Goal: Transaction & Acquisition: Obtain resource

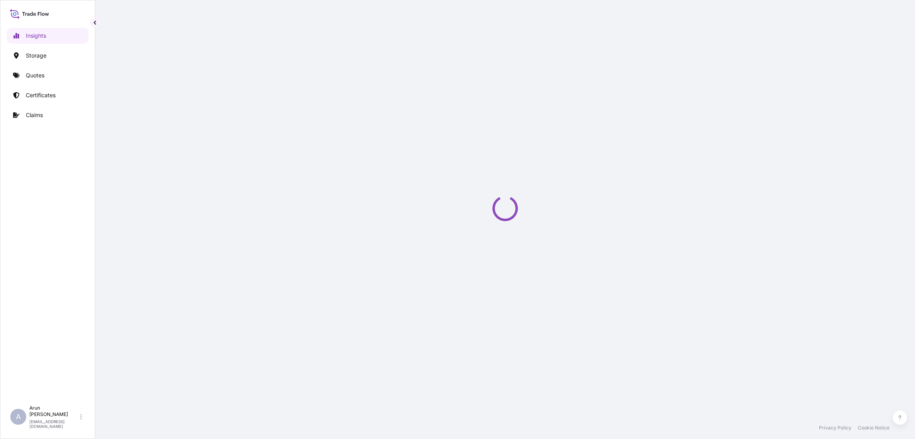
select select "2025"
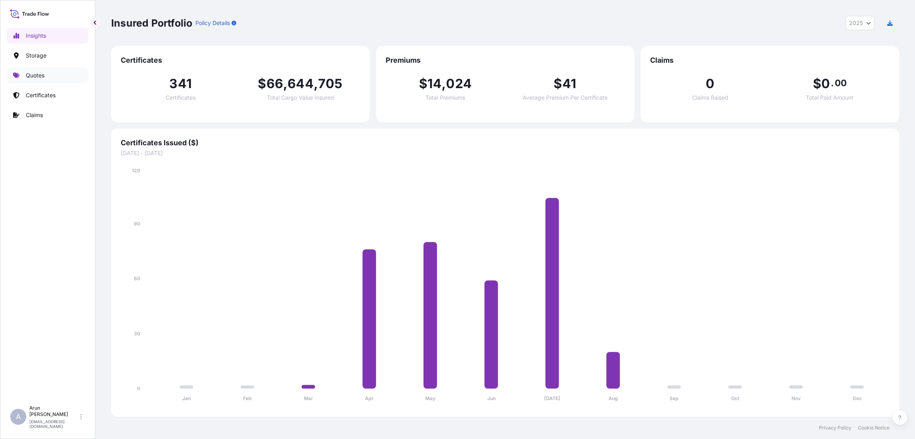
click at [37, 75] on p "Quotes" at bounding box center [35, 76] width 19 height 8
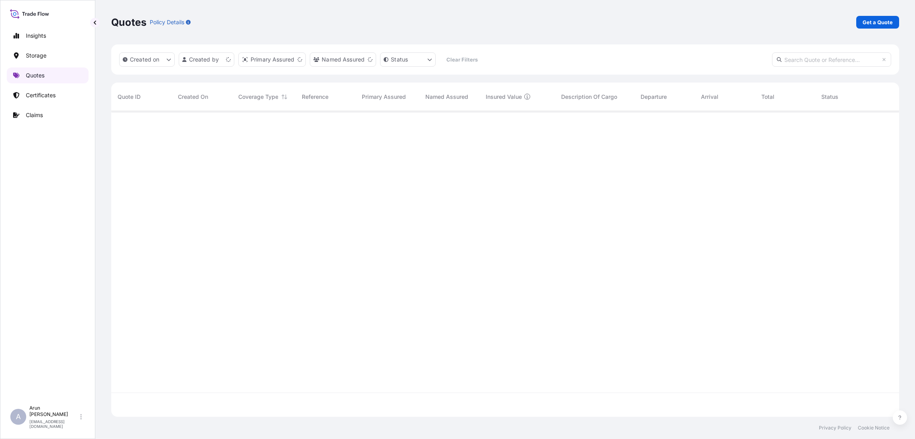
scroll to position [301, 779]
click at [892, 16] on link "Get a Quote" at bounding box center [878, 22] width 43 height 13
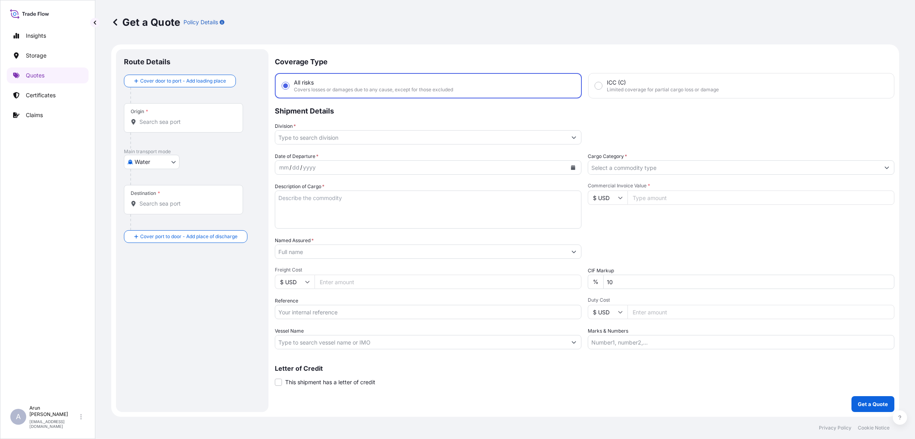
click at [166, 160] on body "Insights Storage Quotes Certificates Claims A [PERSON_NAME] [PERSON_NAME][EMAIL…" at bounding box center [457, 219] width 915 height 439
click at [161, 210] on div "Inland" at bounding box center [151, 211] width 49 height 14
select select "Inland"
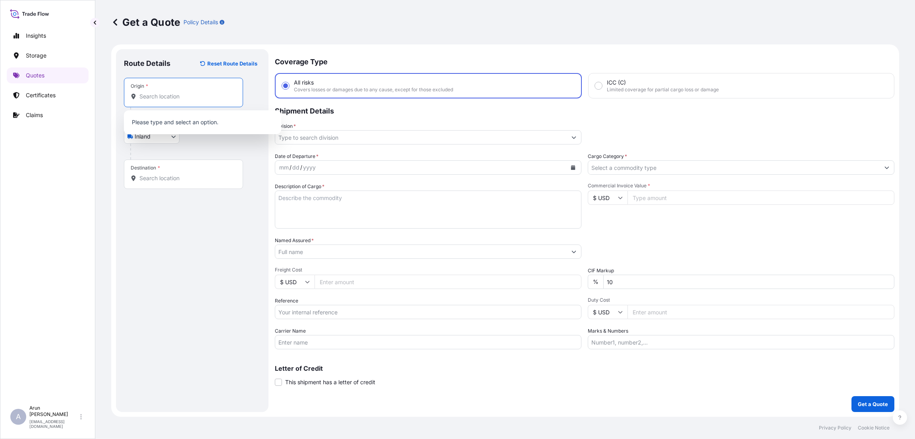
click at [198, 98] on input "Origin *" at bounding box center [186, 97] width 94 height 8
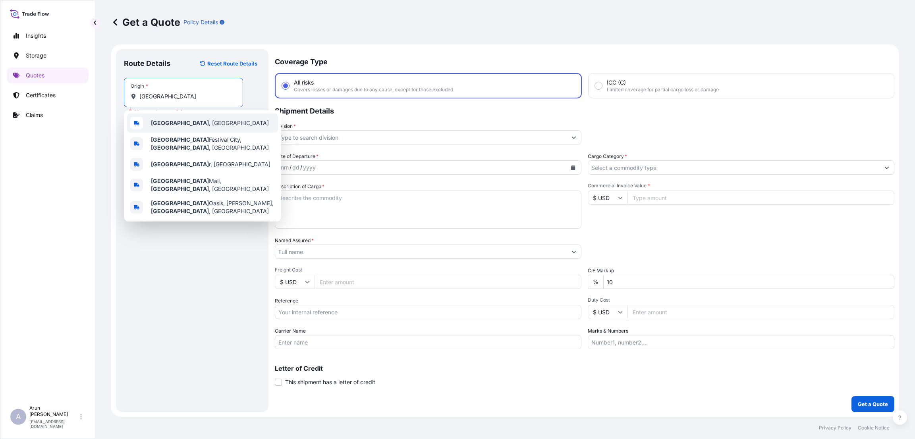
click at [192, 120] on div "[GEOGRAPHIC_DATA] , [GEOGRAPHIC_DATA]" at bounding box center [202, 123] width 151 height 19
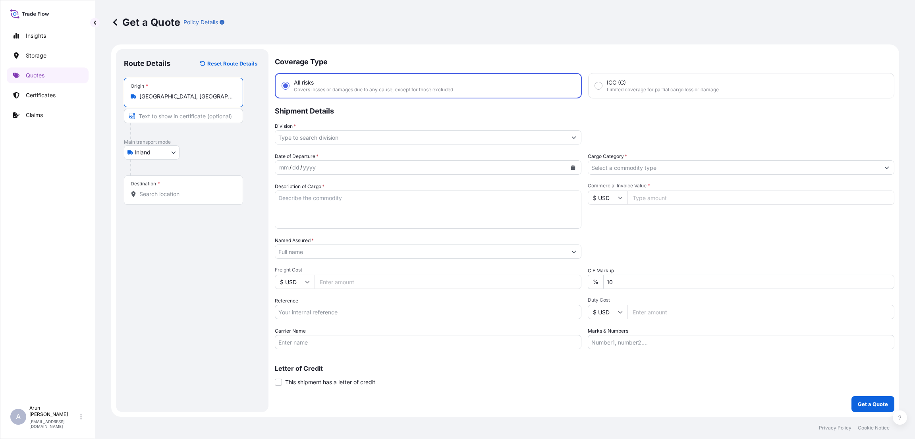
type input "[GEOGRAPHIC_DATA], [GEOGRAPHIC_DATA]"
click at [171, 119] on input "Text to appear on certificate" at bounding box center [183, 116] width 119 height 14
type input "QATAR NATIONAL PLASTIC FACTORY"
click at [163, 198] on input "Destination *" at bounding box center [186, 194] width 94 height 8
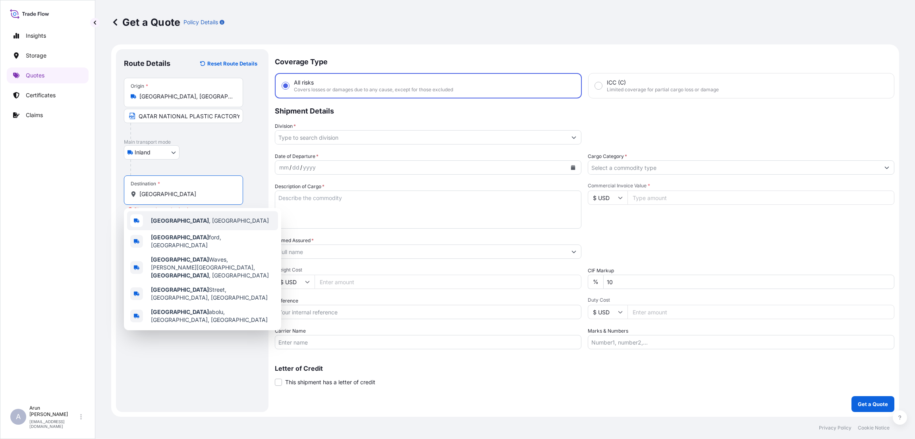
click at [199, 217] on div "[GEOGRAPHIC_DATA] , [GEOGRAPHIC_DATA]" at bounding box center [202, 220] width 151 height 19
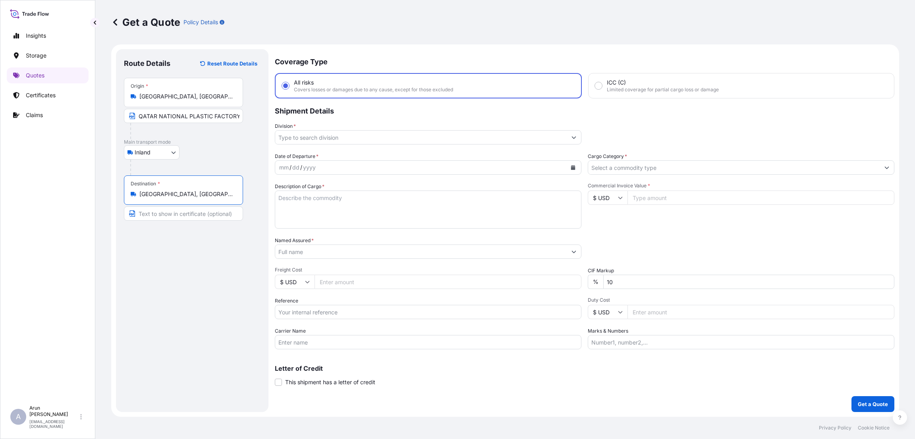
type input "[GEOGRAPHIC_DATA], [GEOGRAPHIC_DATA]"
click at [164, 207] on input "Text to appear on certificate" at bounding box center [183, 214] width 119 height 14
type input "u"
type input "UNITED CABLE INDUSTRIES CO"
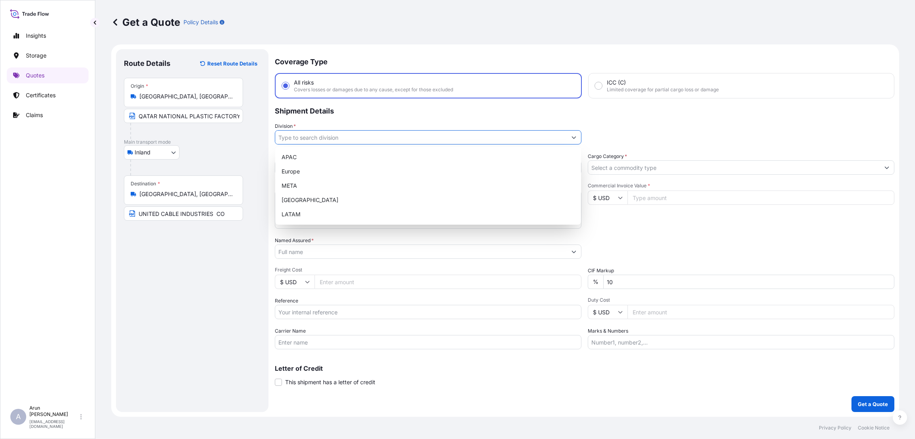
click at [366, 139] on input "Division *" at bounding box center [421, 137] width 292 height 14
click at [351, 190] on div "META" at bounding box center [429, 186] width 300 height 14
type input "META"
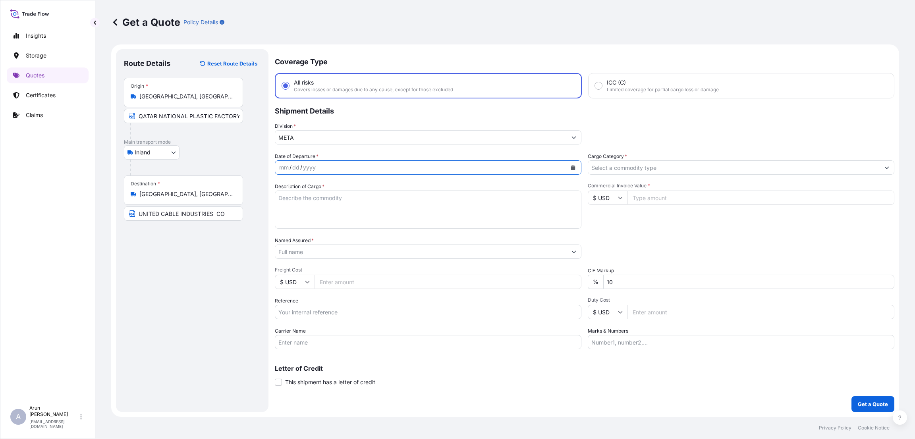
click at [574, 167] on icon "Calendar" at bounding box center [573, 167] width 4 height 5
click at [303, 249] on div "11" at bounding box center [304, 249] width 14 height 14
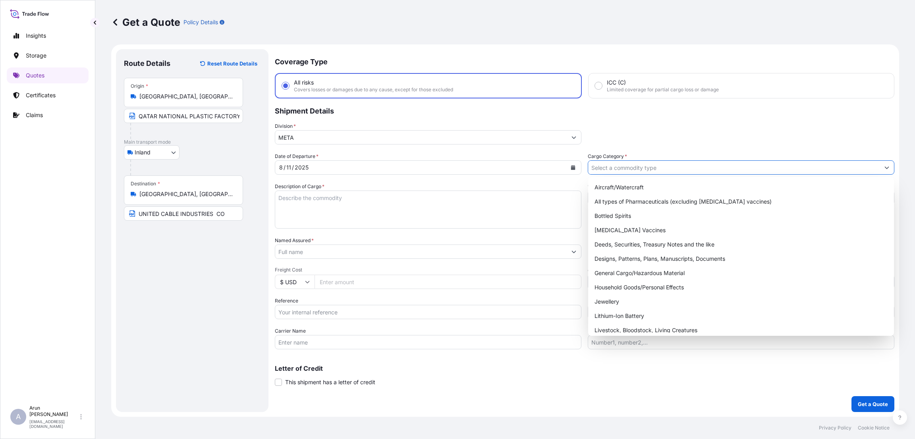
click at [634, 168] on input "Cargo Category *" at bounding box center [734, 168] width 292 height 14
click at [638, 272] on div "General Cargo/Hazardous Material" at bounding box center [742, 273] width 300 height 14
type input "General Cargo/Hazardous Material"
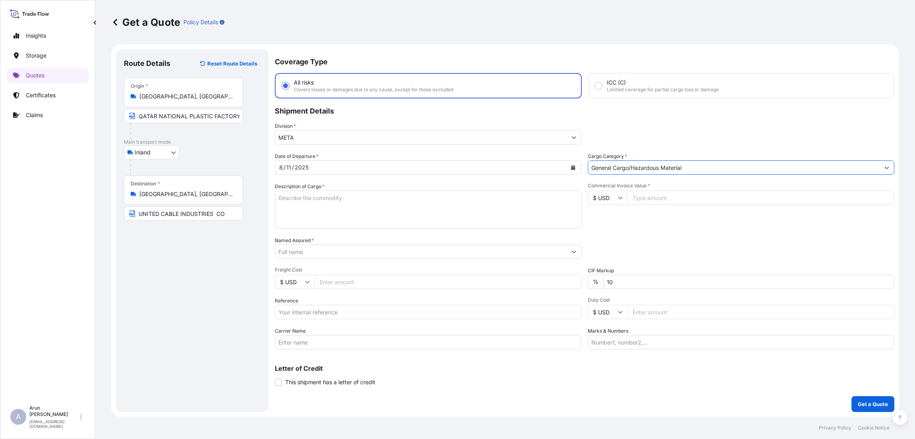
click at [319, 199] on textarea "Description of Cargo *" at bounding box center [428, 210] width 307 height 38
type textarea "GALV STEEL WIRE CABLE ARMOURING"
click at [659, 195] on input "Commercial Invoice Value *" at bounding box center [761, 198] width 267 height 14
type input "24625"
click at [310, 246] on input "Named Assured *" at bounding box center [421, 252] width 292 height 14
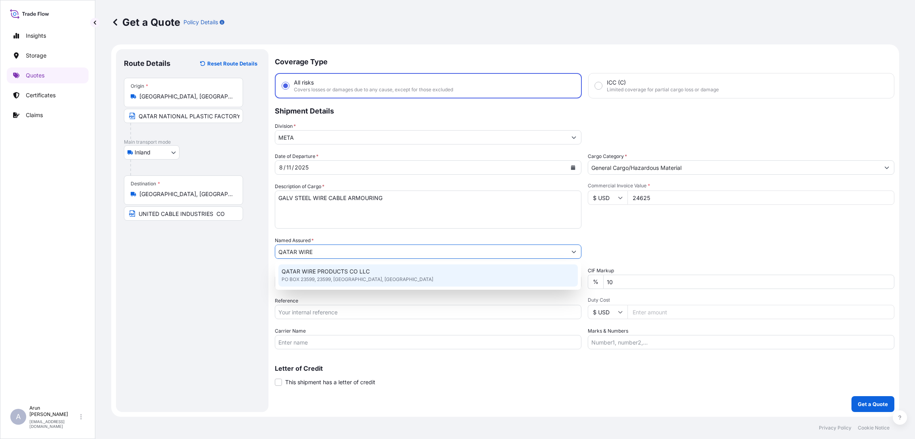
click at [333, 282] on span "PO BOX 23599, 23599, [GEOGRAPHIC_DATA], [GEOGRAPHIC_DATA]" at bounding box center [358, 280] width 152 height 8
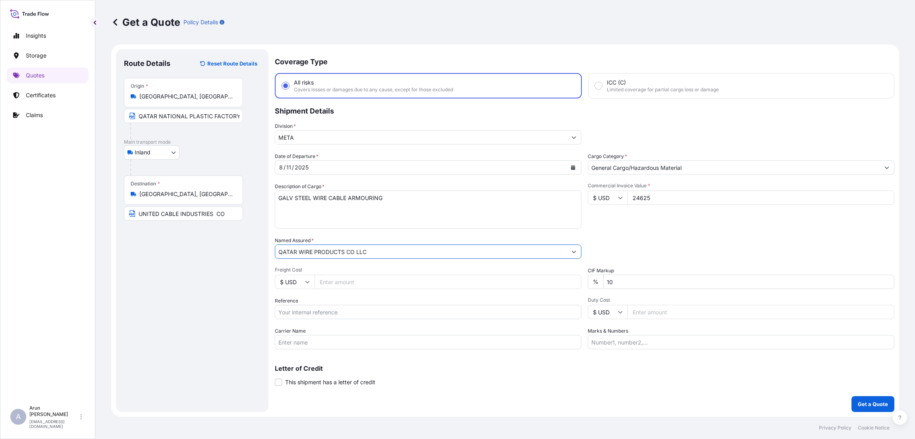
type input "QATAR WIRE PRODUCTS CO LLC"
click at [333, 282] on input "Freight Cost" at bounding box center [448, 282] width 267 height 14
type input "700"
drag, startPoint x: 614, startPoint y: 284, endPoint x: 596, endPoint y: 284, distance: 17.9
click at [596, 284] on div "% 10" at bounding box center [741, 282] width 307 height 14
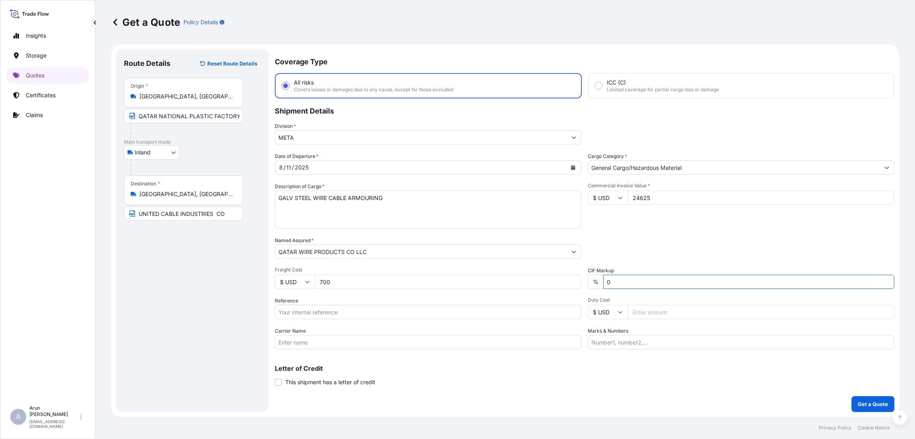
type input "0"
click at [360, 312] on input "Reference" at bounding box center [428, 312] width 307 height 14
type input "2635/25"
click at [304, 341] on input "Carrier Name" at bounding box center [428, 342] width 307 height 14
type input "BY TRUCK"
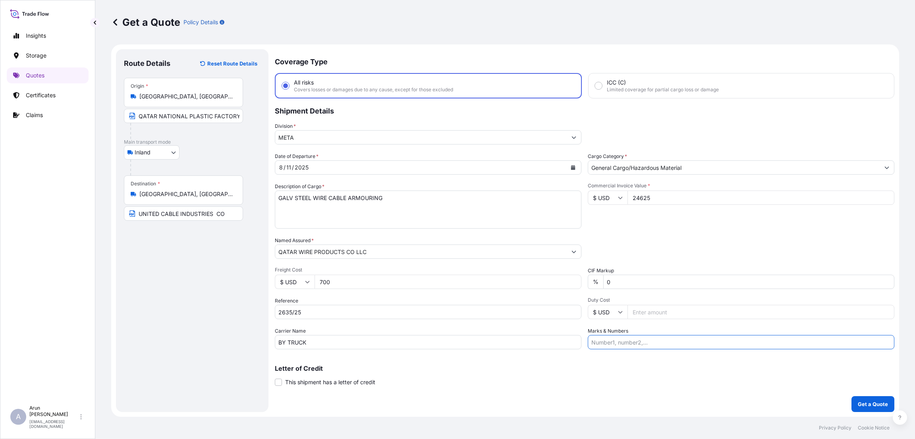
click at [625, 346] on input "Marks & Numbers" at bounding box center [741, 342] width 307 height 14
type input "INVOICE NUMBER:2635/35 DATE:[DATE]"
click at [861, 410] on button "Get a Quote" at bounding box center [873, 405] width 43 height 16
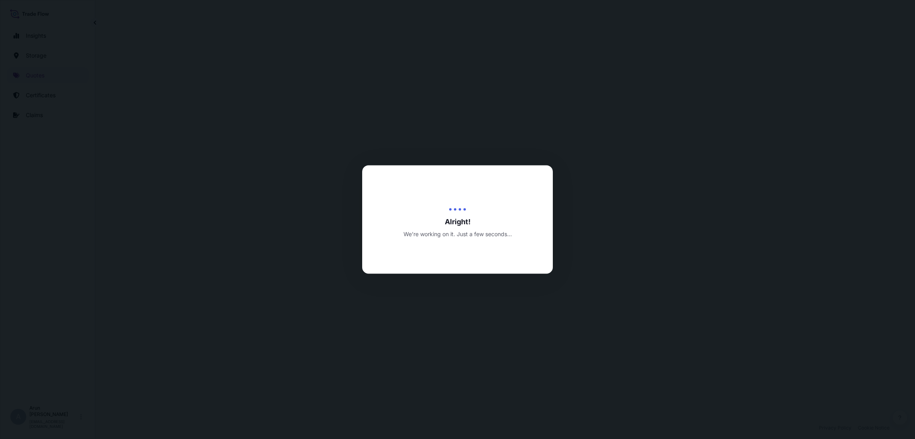
select select "Inland"
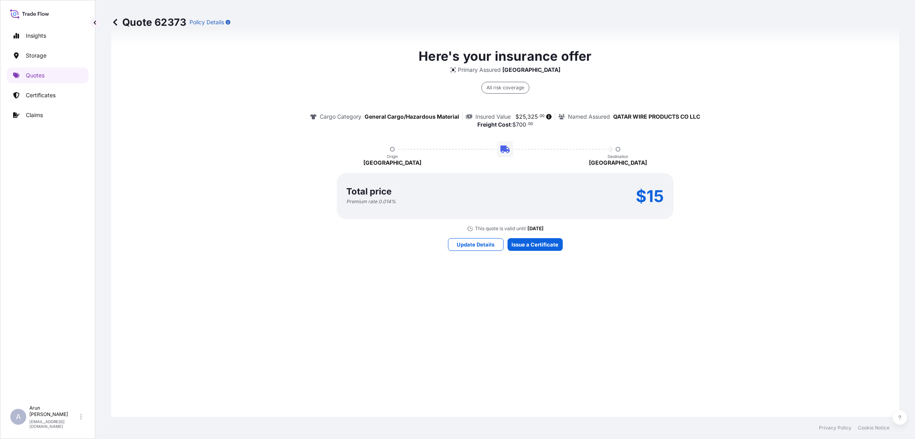
scroll to position [599, 0]
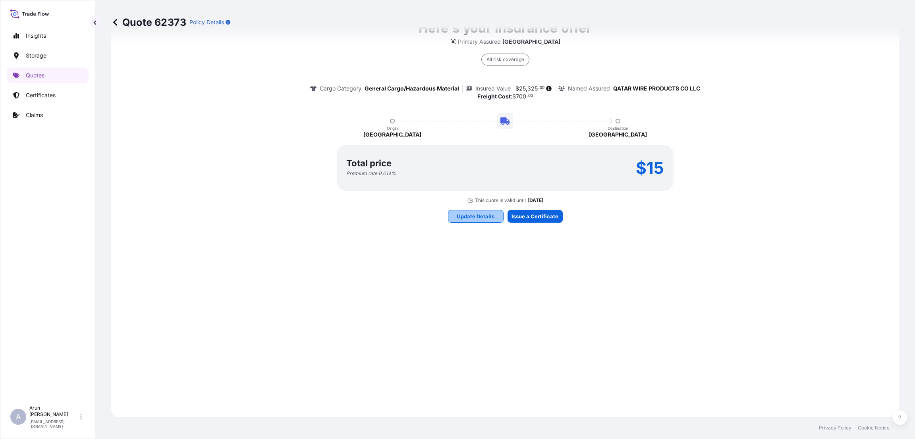
click at [456, 210] on button "Update Details" at bounding box center [476, 216] width 56 height 13
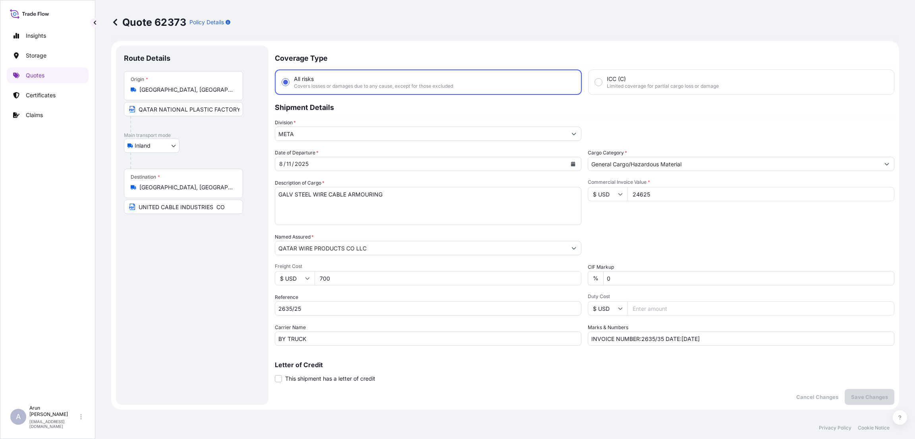
scroll to position [0, 0]
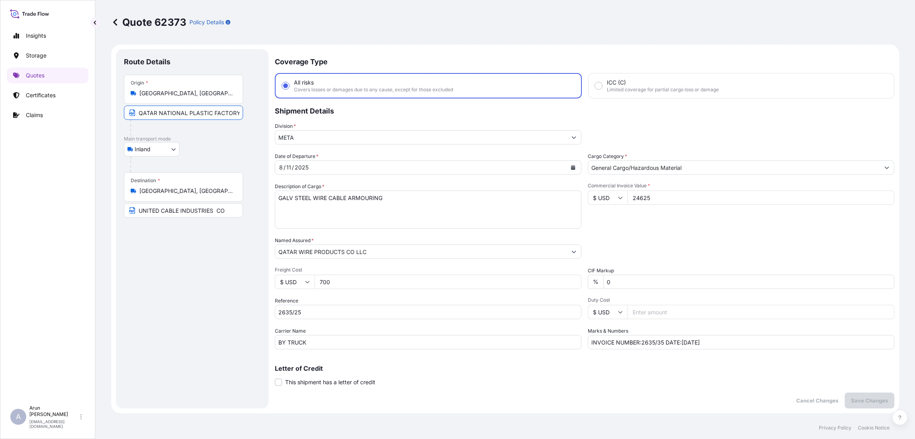
click at [175, 108] on input "QATAR NATIONAL PLASTIC FACTORY" at bounding box center [183, 113] width 119 height 14
type input "Q"
type input "QATAR WIRE PRODUCTS CO LLC"
click at [225, 280] on div "Route Details Place of loading Road / Inland Road / Inland Origin * [GEOGRAPHIC…" at bounding box center [192, 229] width 137 height 344
click at [869, 397] on p "Save Changes" at bounding box center [870, 401] width 37 height 8
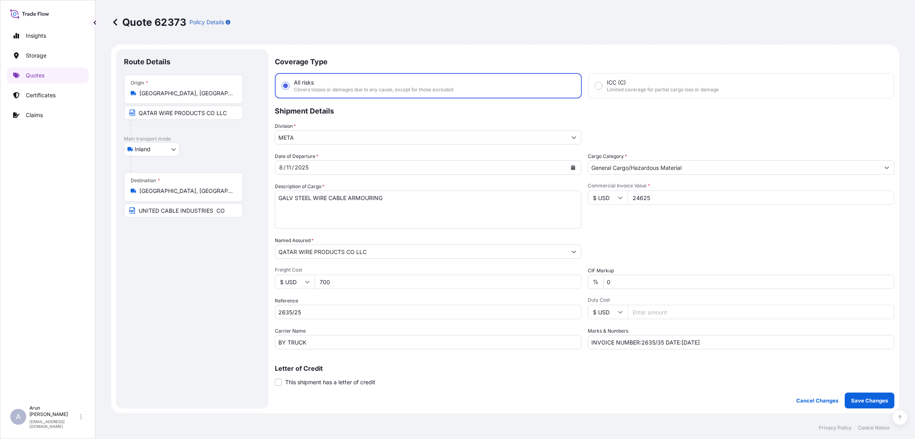
select select "Inland"
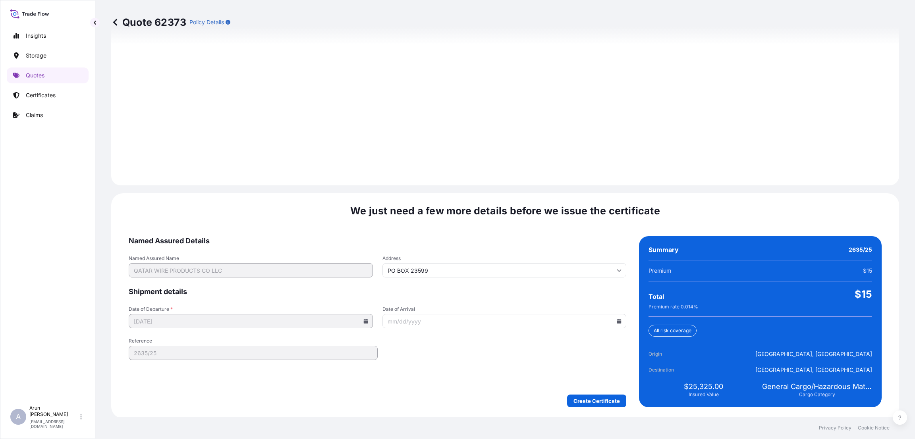
scroll to position [1066, 0]
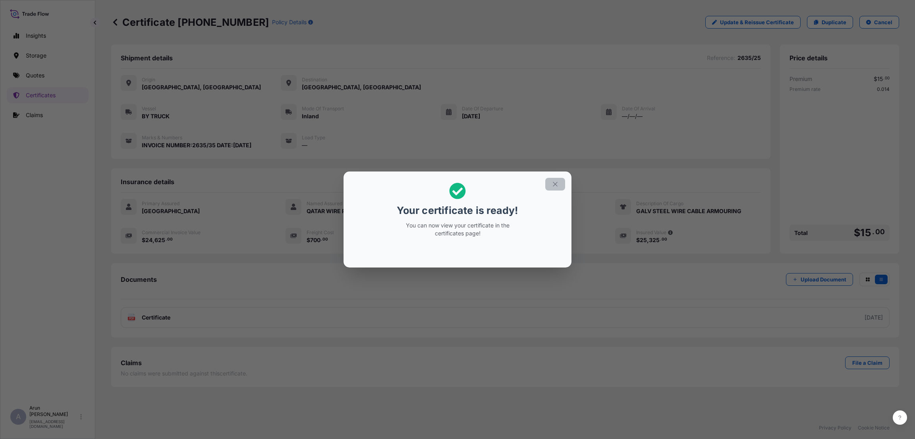
click at [550, 182] on button "button" at bounding box center [556, 184] width 20 height 13
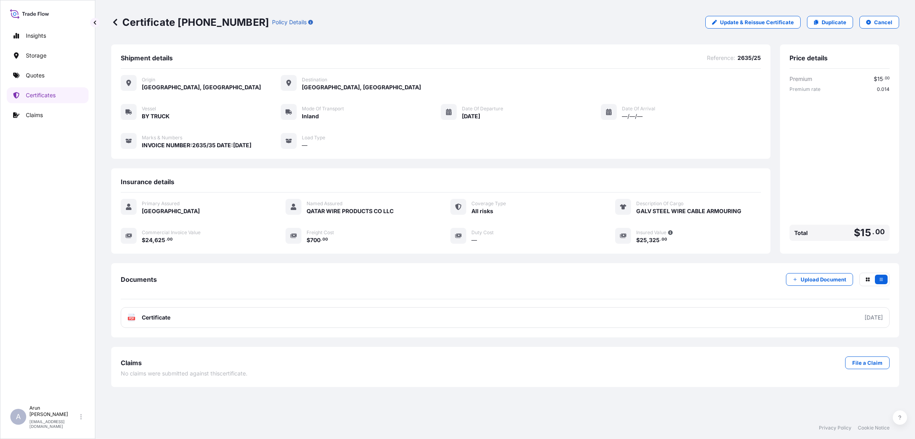
click at [339, 331] on div "Documents Upload Document PDF Certificate [DATE]" at bounding box center [505, 300] width 788 height 74
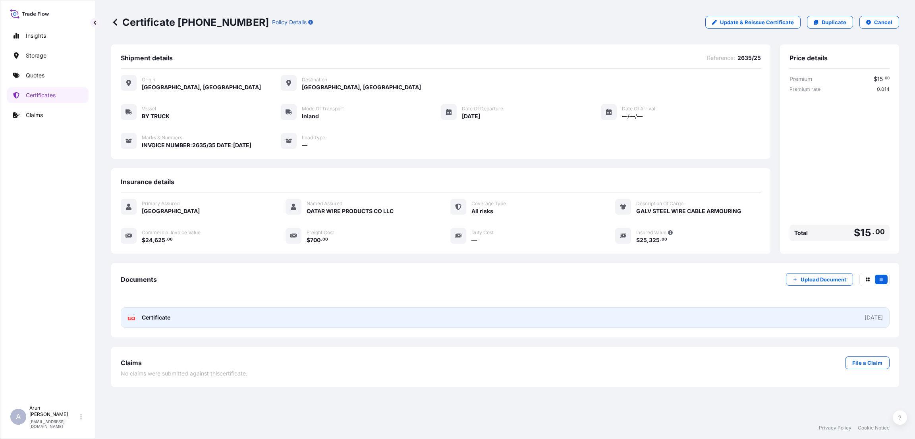
click at [347, 326] on link "PDF Certificate [DATE]" at bounding box center [505, 318] width 769 height 21
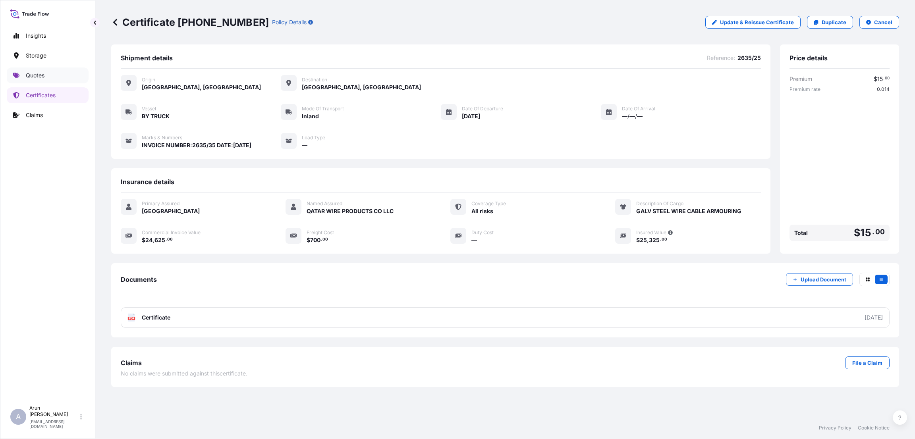
click at [40, 76] on p "Quotes" at bounding box center [35, 76] width 19 height 8
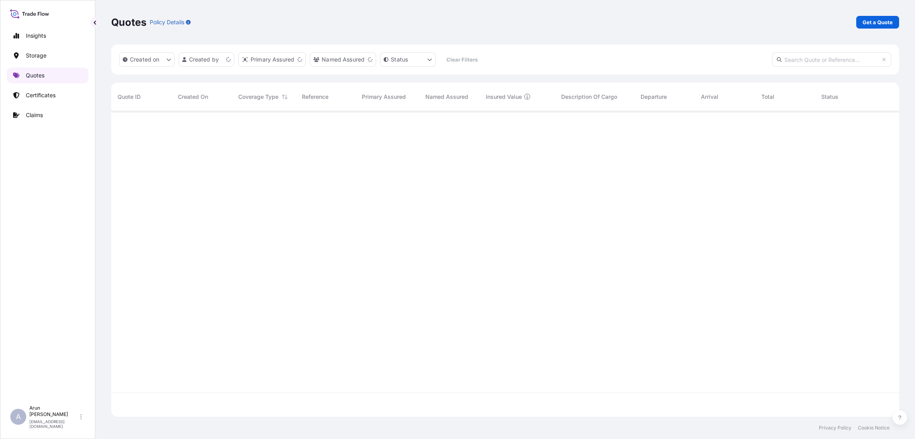
scroll to position [301, 779]
click at [869, 20] on p "Get a Quote" at bounding box center [878, 22] width 30 height 8
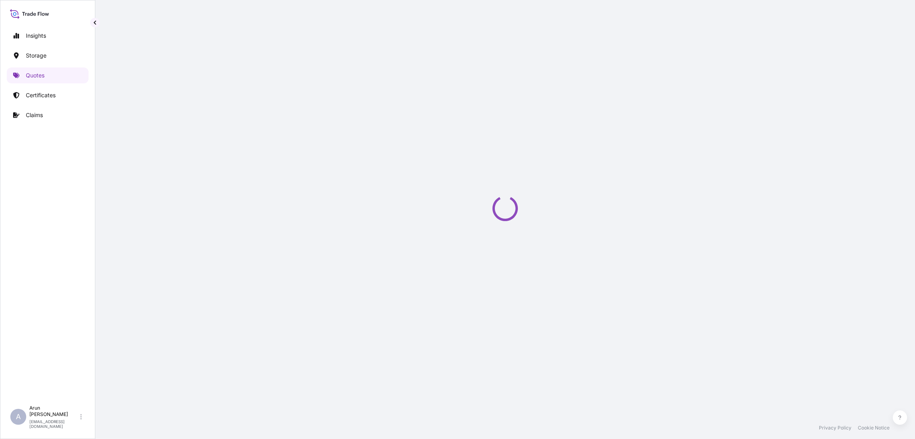
select select "Water"
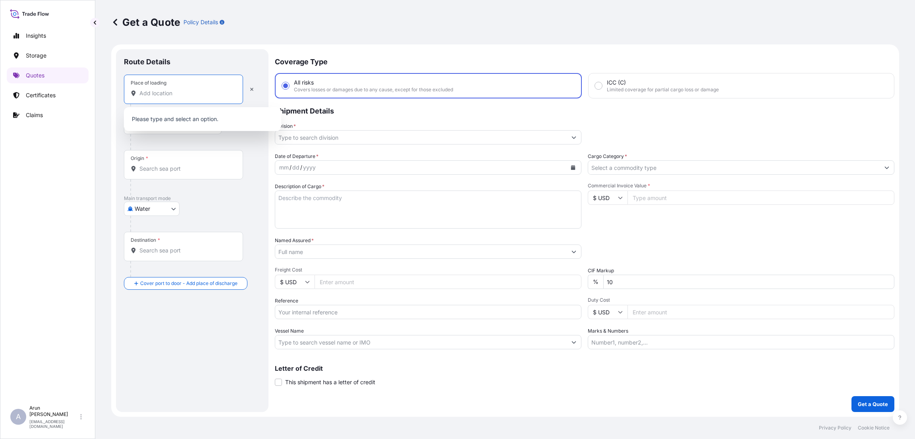
click at [155, 91] on input "Place of loading" at bounding box center [186, 93] width 94 height 8
type input "H"
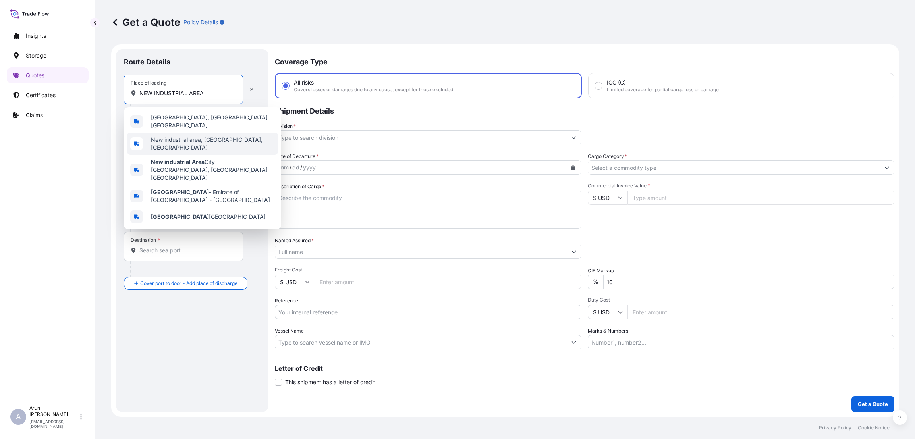
click at [184, 140] on span "New industrial area, [GEOGRAPHIC_DATA], [GEOGRAPHIC_DATA]" at bounding box center [213, 144] width 124 height 16
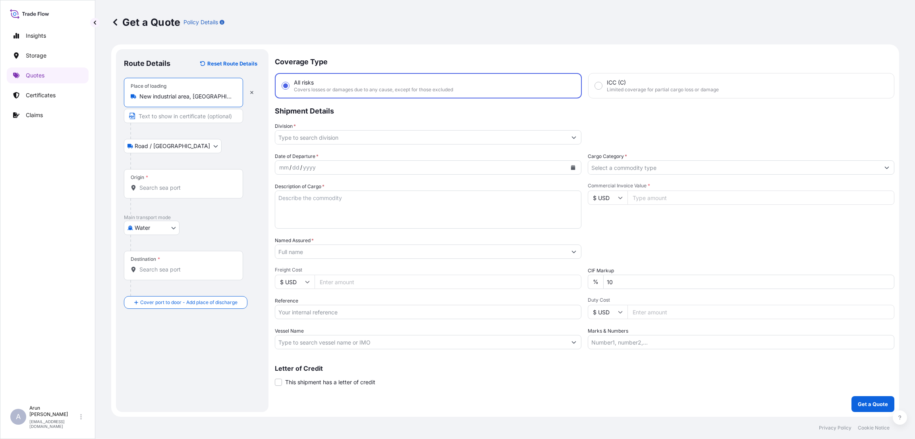
type input "New industrial area, [GEOGRAPHIC_DATA], [GEOGRAPHIC_DATA]"
click at [178, 120] on input "Text to appear on certificate" at bounding box center [183, 116] width 119 height 14
type input "QATAR WIRE PRODUCTS CO LLC"
click at [162, 192] on div "Origin *" at bounding box center [183, 183] width 119 height 29
click at [162, 192] on input "Origin *" at bounding box center [186, 188] width 94 height 8
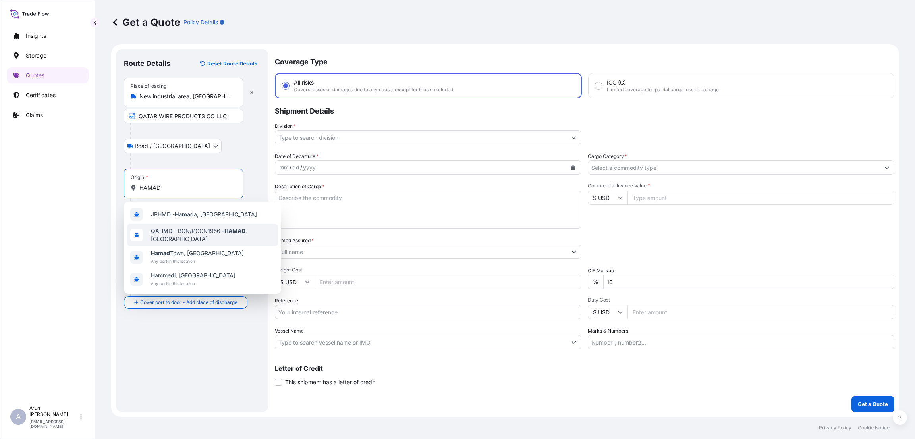
click at [182, 238] on div "QAHMD - BGN/PCGN1956 - HAMAD , [GEOGRAPHIC_DATA]" at bounding box center [202, 235] width 151 height 22
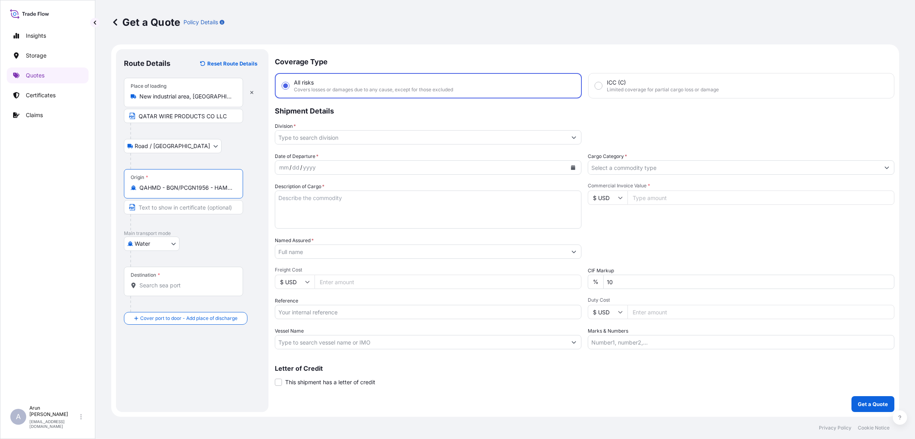
type input "QAHMD - BGN/PCGN1956 - HAMAD, [GEOGRAPHIC_DATA]"
click at [151, 283] on input "Destination *" at bounding box center [186, 286] width 94 height 8
type input "HAMAD"
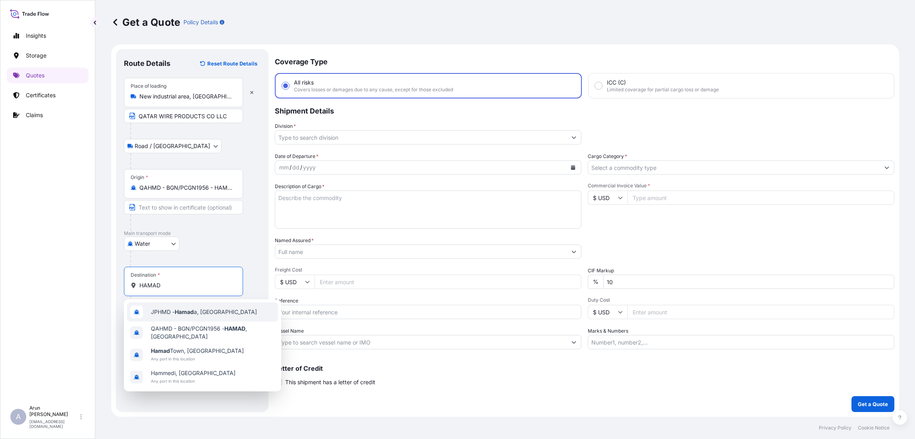
drag, startPoint x: 182, startPoint y: 288, endPoint x: 133, endPoint y: 288, distance: 48.9
click at [133, 288] on div "HAMAD" at bounding box center [184, 286] width 106 height 8
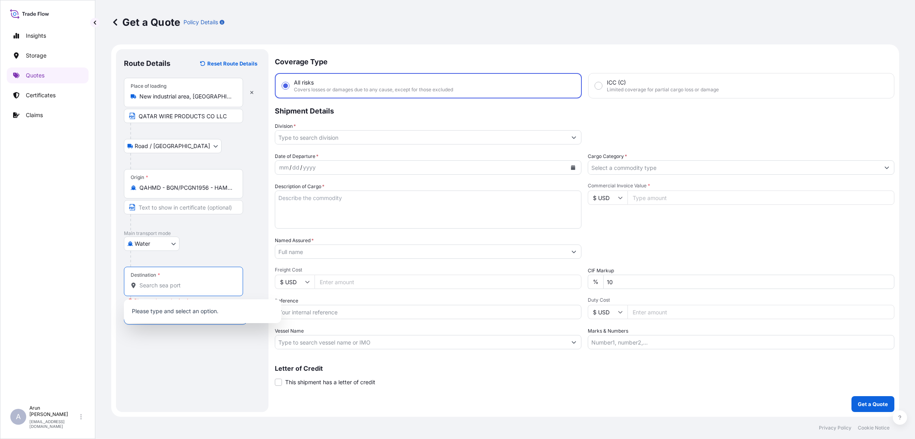
click at [171, 329] on div "Route Details Reset Route Details Place of loading New industrial area, [GEOGRA…" at bounding box center [192, 230] width 137 height 347
click at [182, 292] on div "Destination *" at bounding box center [183, 281] width 119 height 29
click at [182, 290] on input "Destination * Please select a destination" at bounding box center [186, 286] width 94 height 8
paste input "APAPA"
type input "NGAPP - [GEOGRAPHIC_DATA], [GEOGRAPHIC_DATA]"
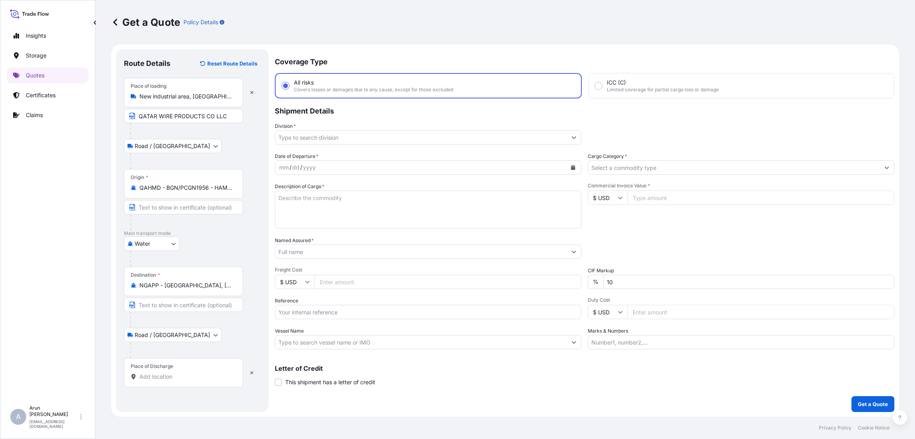
click at [163, 377] on input "Place of Discharge" at bounding box center [186, 377] width 94 height 8
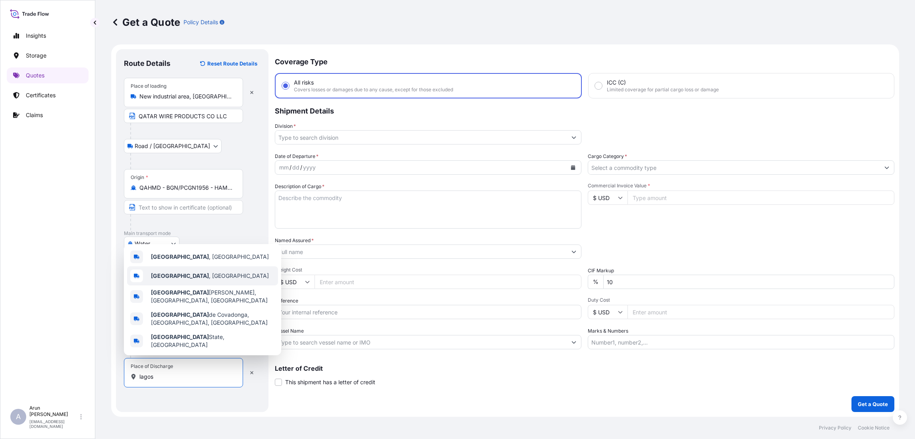
click at [173, 280] on span "[GEOGRAPHIC_DATA] , [GEOGRAPHIC_DATA]" at bounding box center [210, 276] width 118 height 8
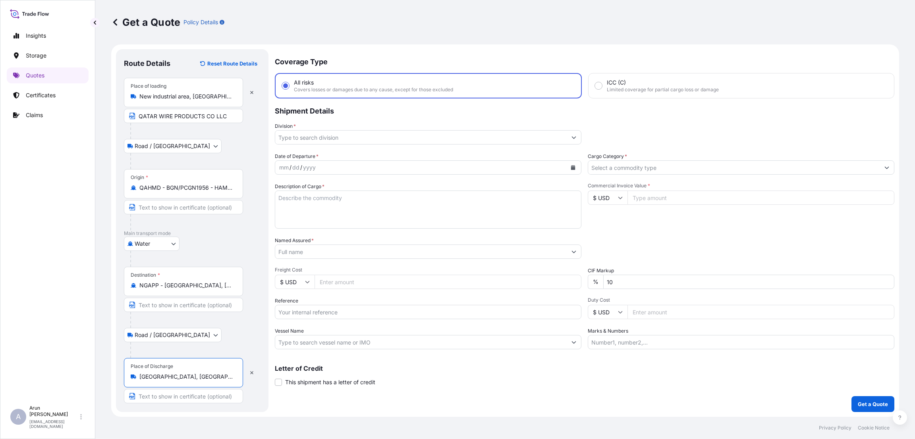
type input "[GEOGRAPHIC_DATA], [GEOGRAPHIC_DATA]"
click at [176, 398] on input "Text to appear on certificate" at bounding box center [183, 396] width 119 height 14
type input "p"
type input "PURECHEM CABLE AND WIRE LIMITED"
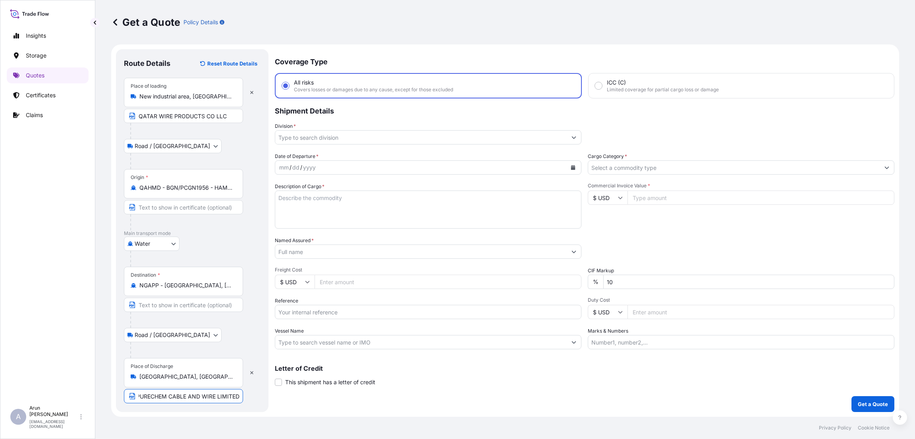
scroll to position [0, 0]
click at [351, 138] on input "Division *" at bounding box center [421, 137] width 292 height 14
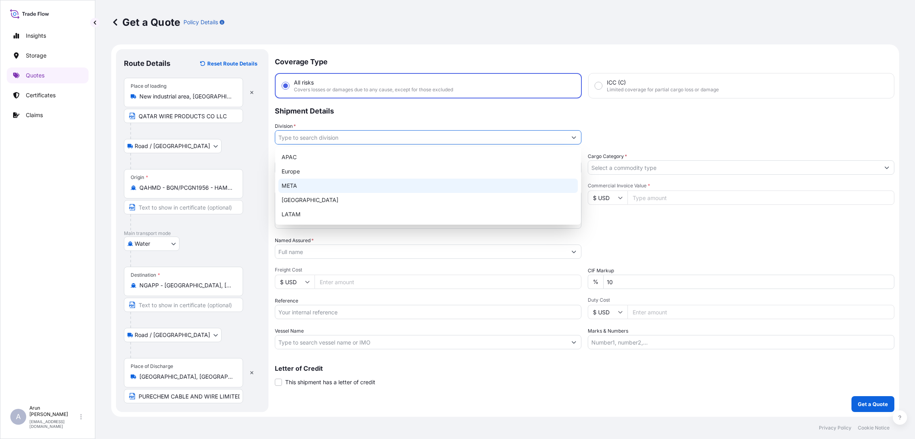
click at [335, 182] on div "META" at bounding box center [429, 186] width 300 height 14
type input "META"
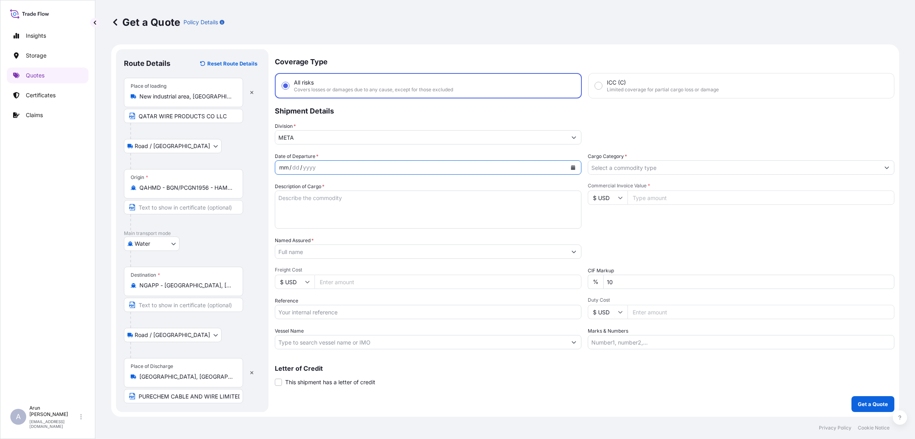
click at [352, 163] on div "mm / dd / yyyy" at bounding box center [421, 168] width 292 height 14
click at [575, 165] on icon "Calendar" at bounding box center [573, 167] width 5 height 5
click at [302, 251] on div "11" at bounding box center [304, 249] width 14 height 14
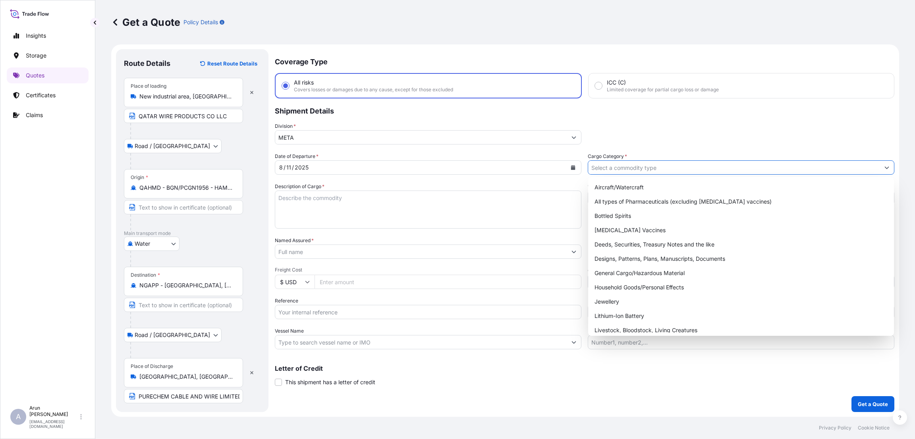
click at [625, 166] on input "Cargo Category *" at bounding box center [734, 168] width 292 height 14
click at [630, 269] on div "General Cargo/Hazardous Material" at bounding box center [742, 273] width 300 height 14
type input "General Cargo/Hazardous Material"
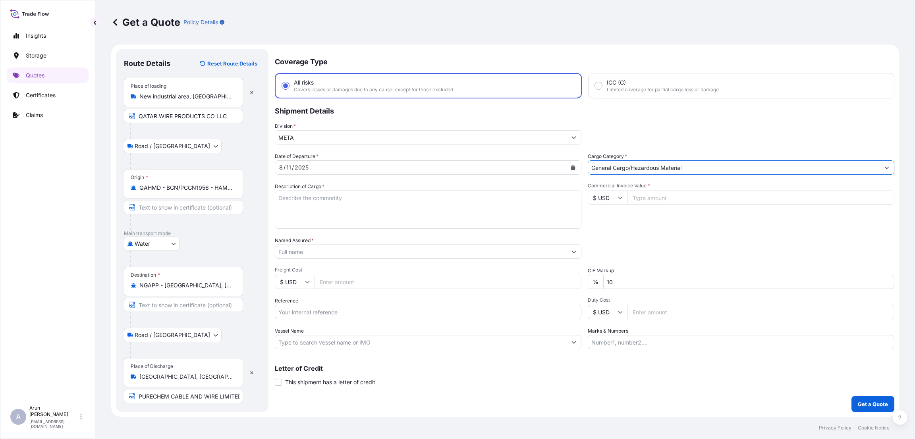
click at [331, 197] on textarea "Description of Cargo *" at bounding box center [428, 210] width 307 height 38
type textarea "GALVANIZED STEEL WIRE HEAVY"
click at [654, 197] on input "Commercial Invoice Value *" at bounding box center [761, 198] width 267 height 14
type input "12604"
click at [643, 234] on div "Date of Departure * [DATE] Cargo Category * General Cargo/Hazardous Material De…" at bounding box center [585, 251] width 620 height 197
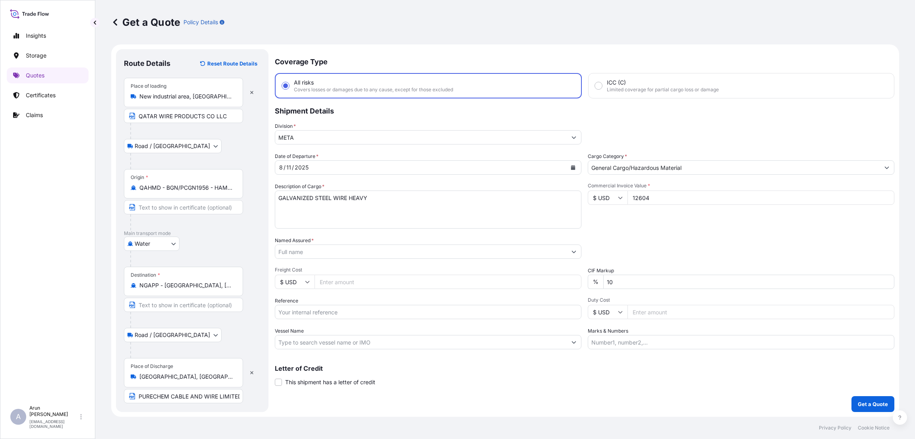
click at [330, 254] on input "Named Assured *" at bounding box center [421, 252] width 292 height 14
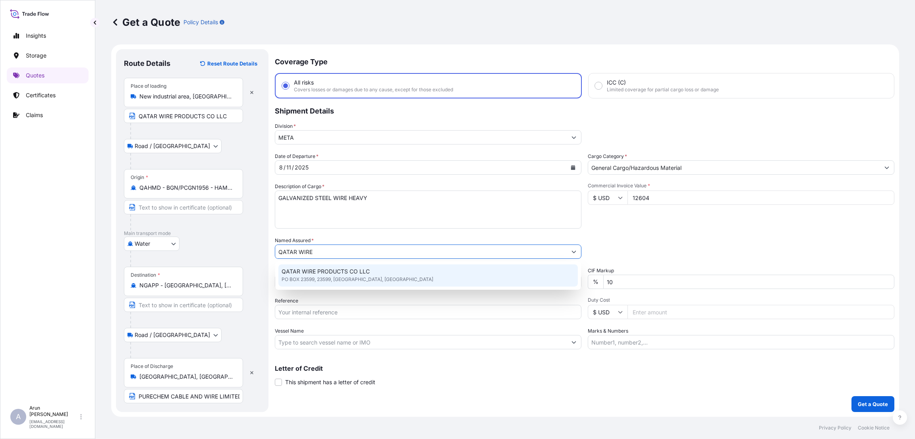
click at [339, 273] on span "QATAR WIRE PRODUCTS CO LLC" at bounding box center [326, 272] width 88 height 8
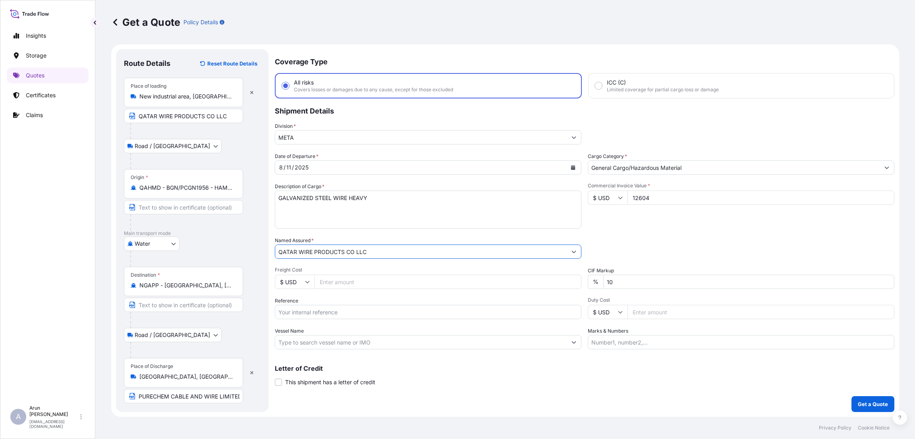
type input "QATAR WIRE PRODUCTS CO LLC"
click at [342, 286] on input "Freight Cost" at bounding box center [448, 282] width 267 height 14
type input "2500"
drag, startPoint x: 619, startPoint y: 282, endPoint x: 587, endPoint y: 282, distance: 32.6
click at [587, 282] on div "Date of Departure * [DATE] Cargo Category * General Cargo/Hazardous Material De…" at bounding box center [585, 251] width 620 height 197
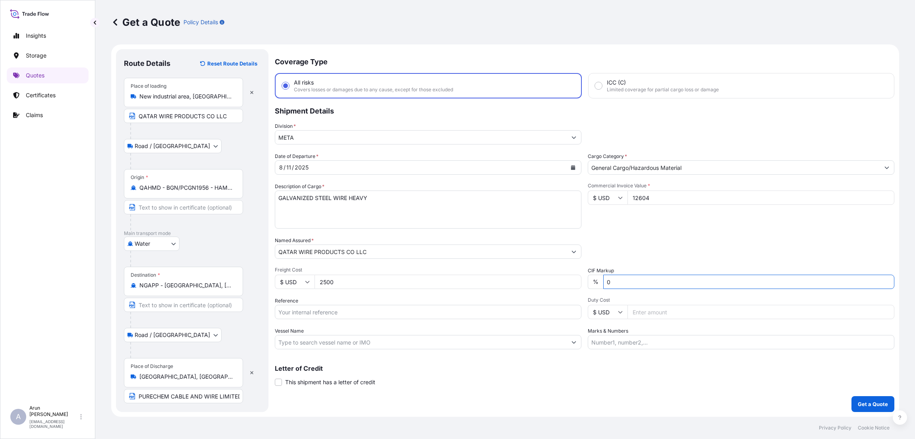
type input "0"
click at [312, 315] on input "Reference" at bounding box center [428, 312] width 307 height 14
paste input "QA100144873"
type input "QA100144873"
click at [330, 343] on input "Vessel Name" at bounding box center [421, 342] width 292 height 14
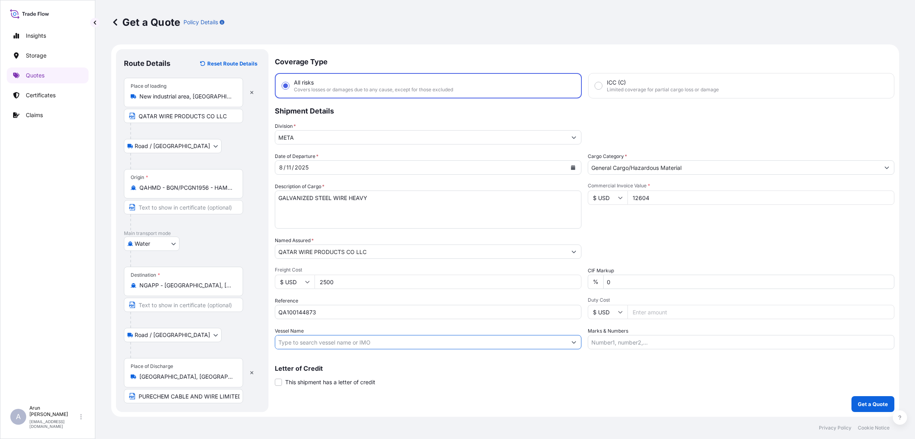
click at [614, 346] on input "Marks & Numbers" at bounding box center [741, 342] width 307 height 14
type input "INVOICE NUMBER:2652/25 DATE: [DATE]"
click at [879, 410] on button "Get a Quote" at bounding box center [873, 405] width 43 height 16
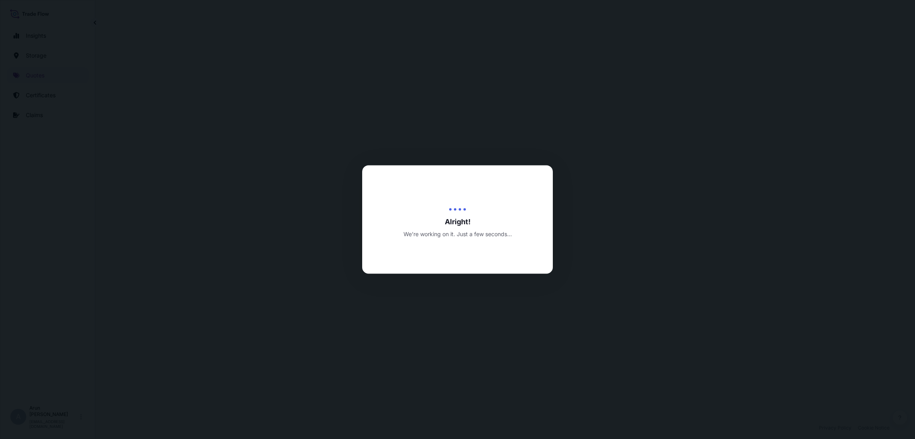
select select "Road / [GEOGRAPHIC_DATA]"
select select "Water"
select select "Road / [GEOGRAPHIC_DATA]"
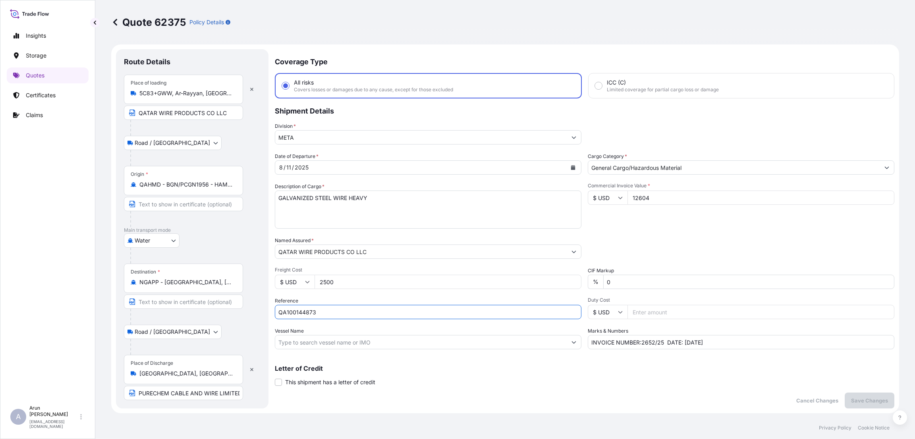
click at [294, 310] on input "QA100144873" at bounding box center [428, 312] width 307 height 14
drag, startPoint x: 296, startPoint y: 310, endPoint x: 304, endPoint y: 320, distance: 12.4
click at [297, 310] on input "QA100144873" at bounding box center [428, 312] width 307 height 14
click at [298, 314] on input "QA100144873" at bounding box center [428, 312] width 307 height 14
type input "QA1001044873"
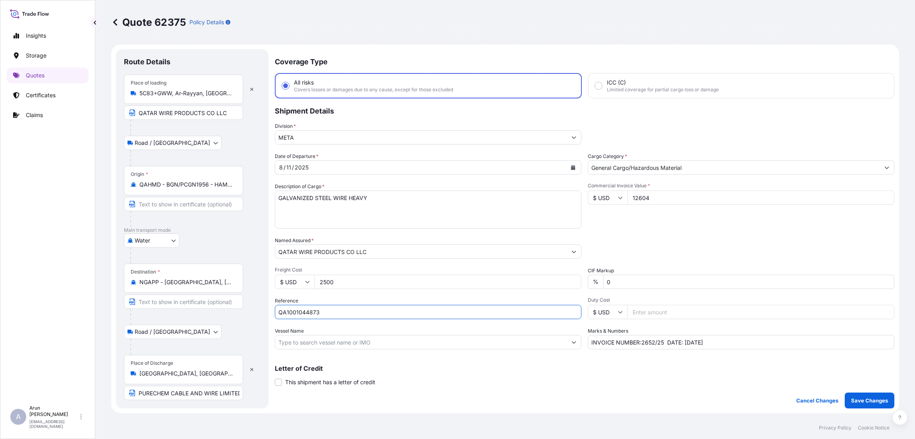
click at [439, 313] on input "QA1001044873" at bounding box center [428, 312] width 307 height 14
click at [876, 403] on p "Save Changes" at bounding box center [870, 401] width 37 height 8
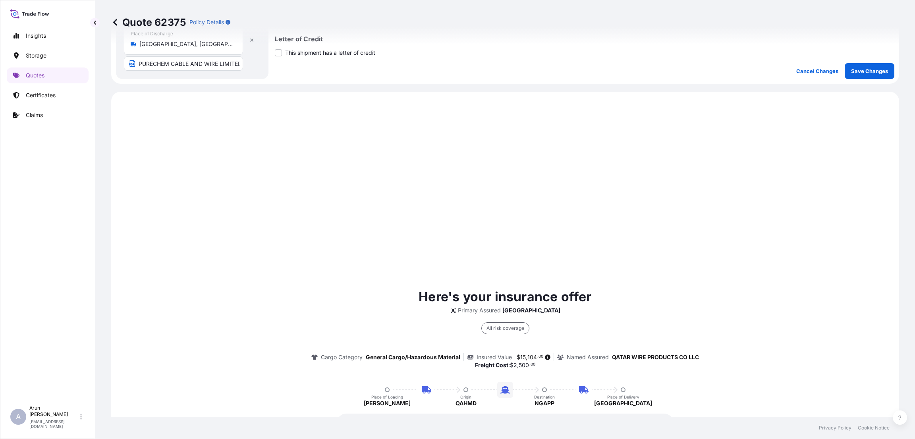
scroll to position [382, 0]
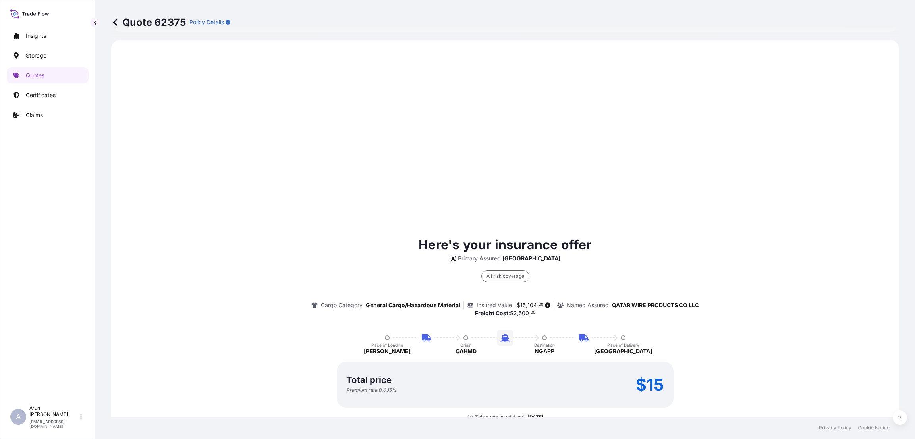
select select "Road / [GEOGRAPHIC_DATA]"
select select "Water"
select select "Road / [GEOGRAPHIC_DATA]"
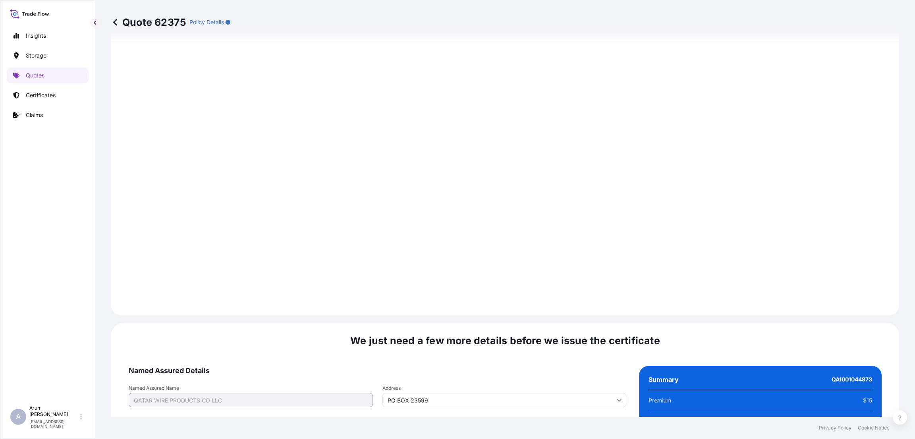
scroll to position [1131, 0]
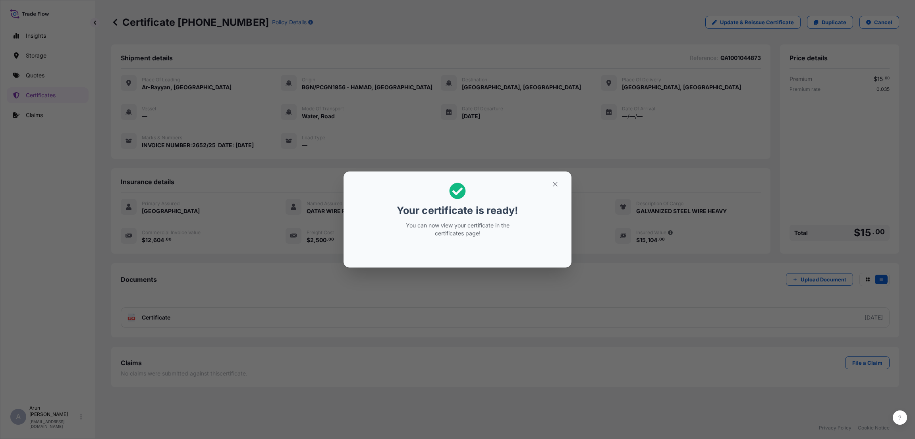
click at [557, 177] on section "Your certificate is ready! You can now view your certificate in the certificate…" at bounding box center [458, 220] width 228 height 96
click at [554, 190] on button "button" at bounding box center [556, 184] width 20 height 13
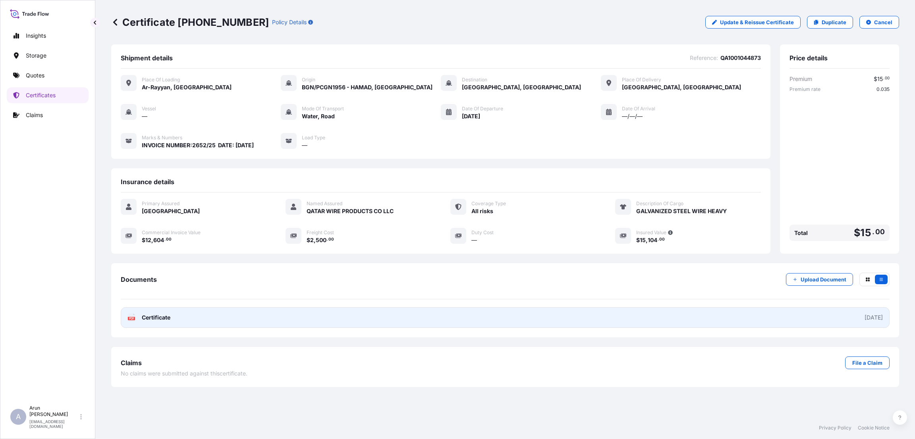
click at [273, 322] on link "PDF Certificate [DATE]" at bounding box center [505, 318] width 769 height 21
